Goal: Browse casually: Explore the website without a specific task or goal

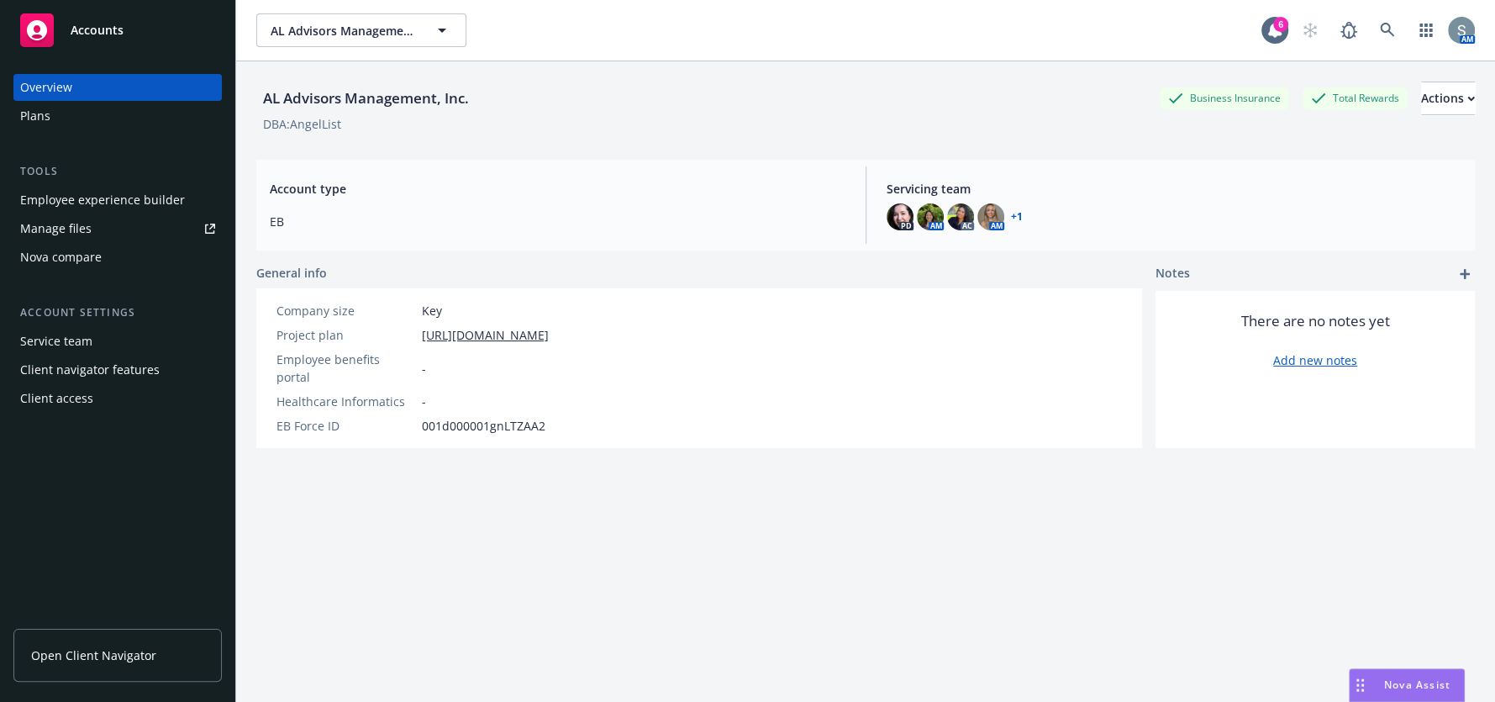
scroll to position [61, 0]
